Goal: Find specific page/section: Find specific page/section

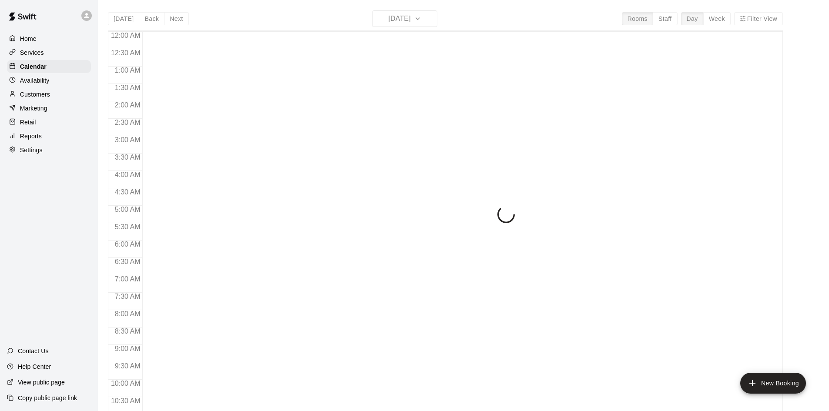
scroll to position [446, 0]
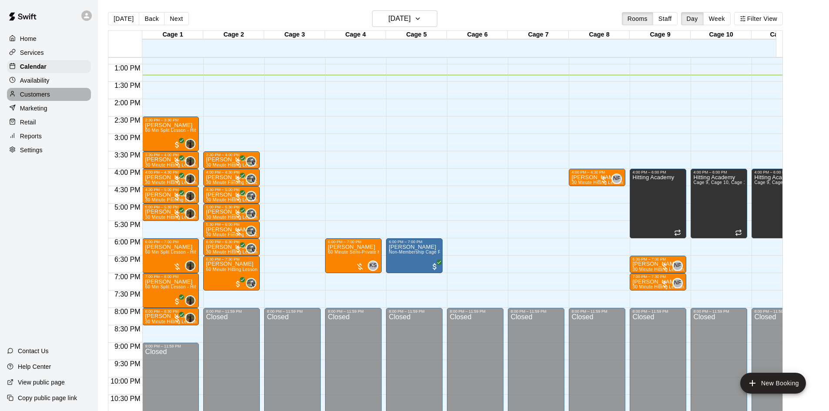
click at [48, 96] on p "Customers" at bounding box center [35, 94] width 30 height 9
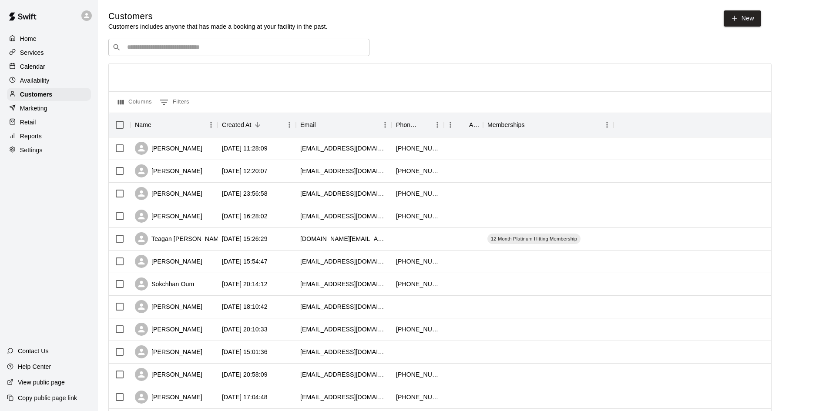
click at [170, 47] on input "Search customers by name or email" at bounding box center [245, 47] width 241 height 9
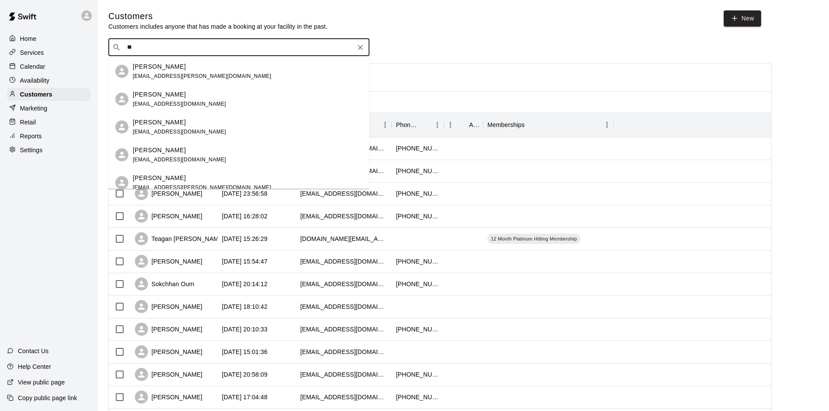
type input "*"
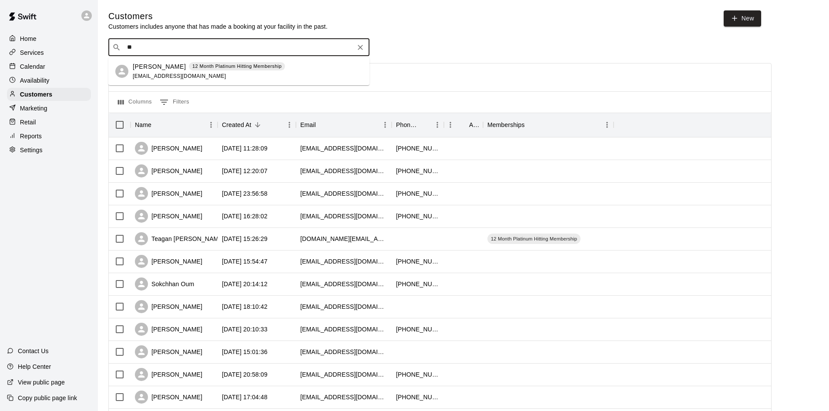
type input "*"
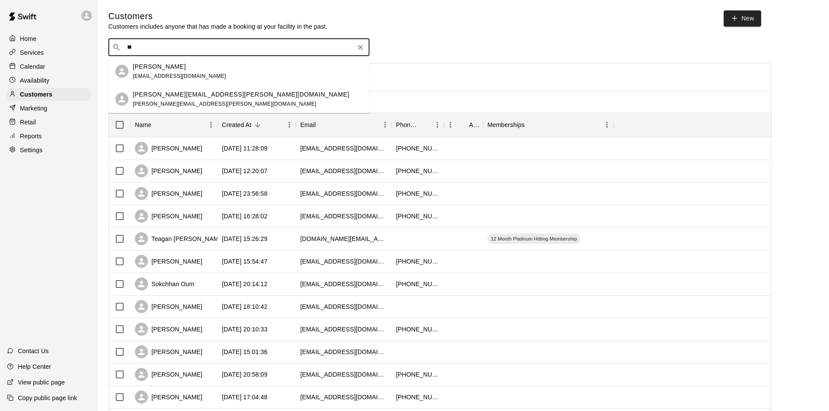
type input "*"
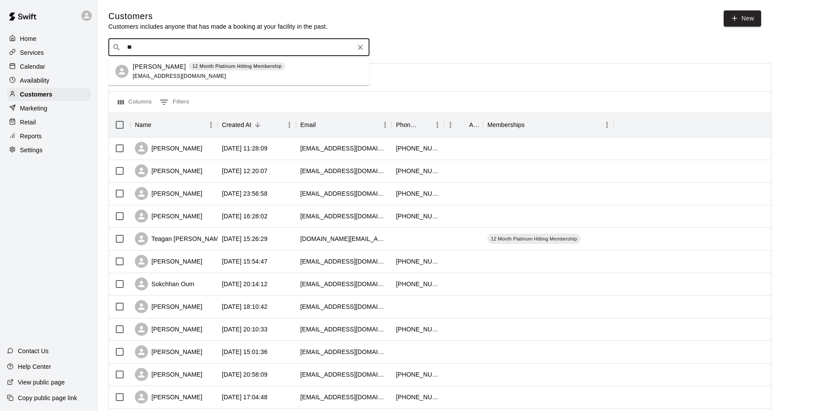
type input "*"
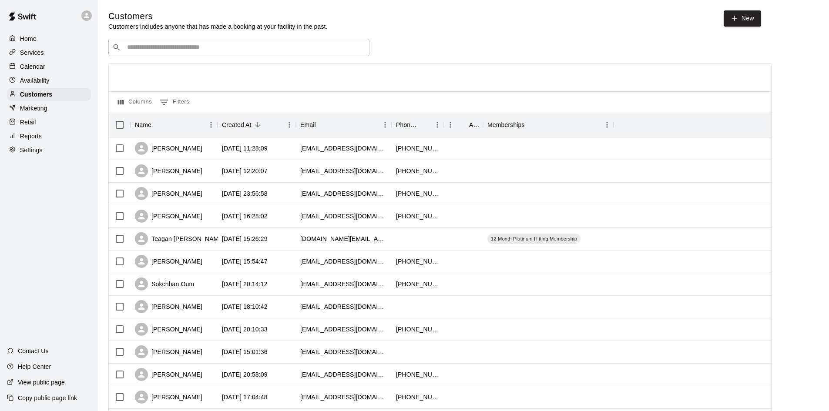
click at [477, 19] on div "Customers Customers includes anyone that has made a booking at your facility in…" at bounding box center [434, 20] width 653 height 20
